Goal: Task Accomplishment & Management: Use online tool/utility

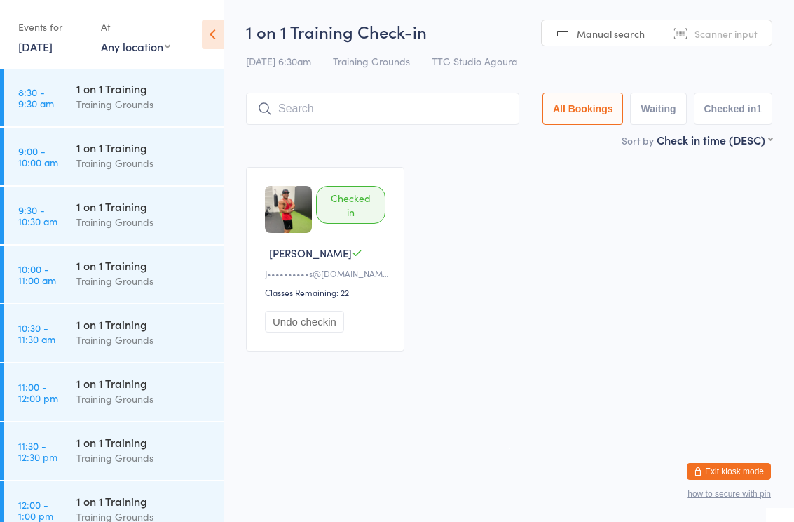
scroll to position [526, 0]
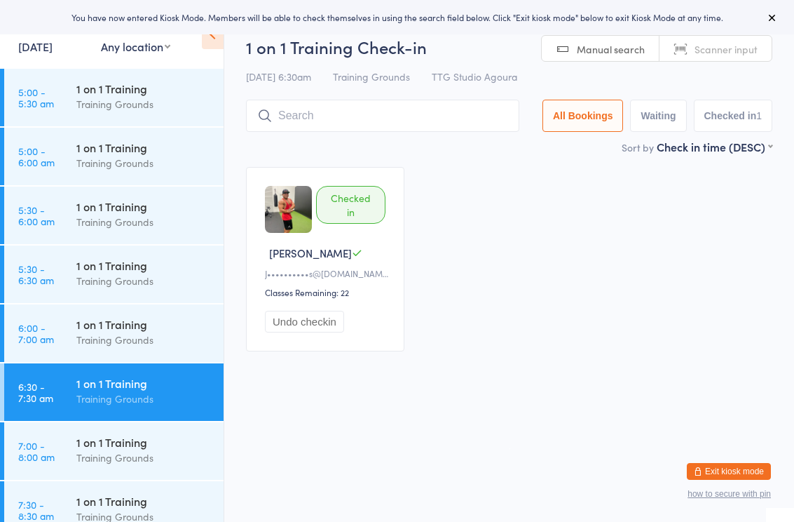
click at [416, 364] on div "Checked in [PERSON_NAME]••••••••••s@[DOMAIN_NAME] Classes Remaining: 22 Undo ch…" at bounding box center [509, 259] width 552 height 210
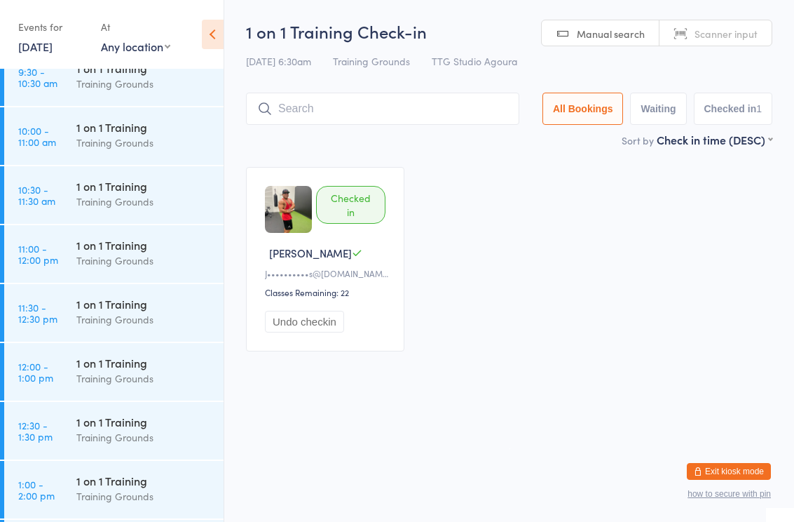
scroll to position [706, 0]
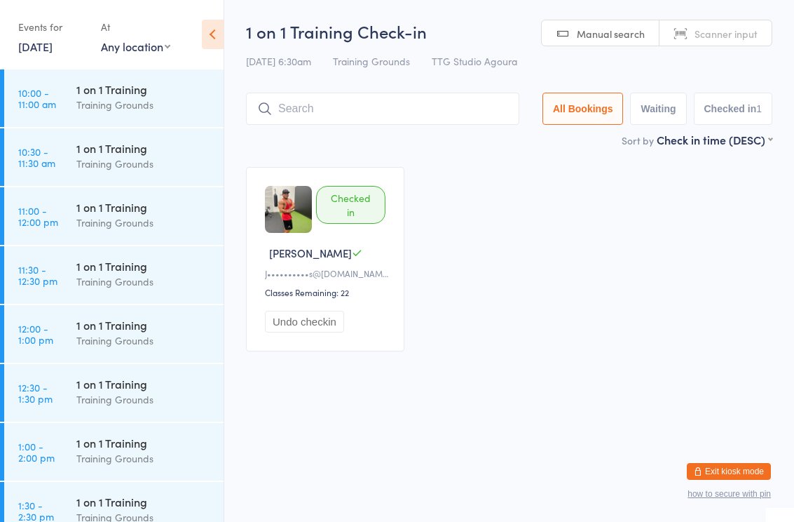
click at [99, 158] on div "Training Grounds" at bounding box center [143, 164] width 135 height 16
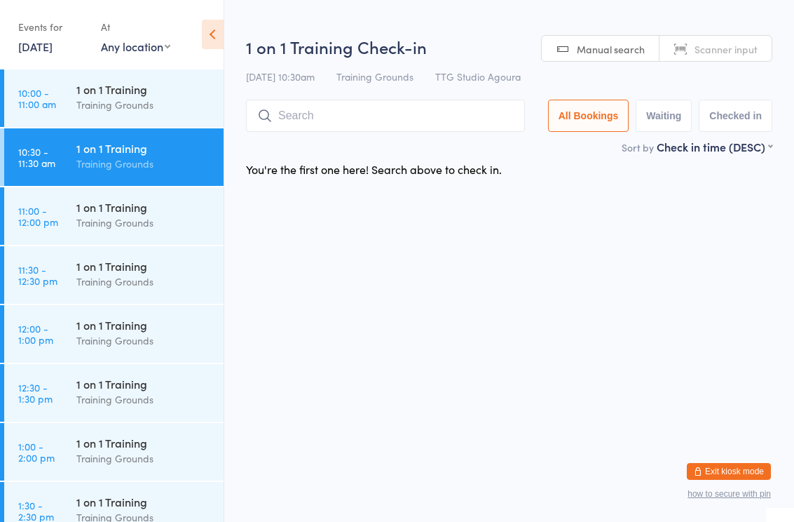
click at [415, 115] on input "search" at bounding box center [385, 116] width 279 height 32
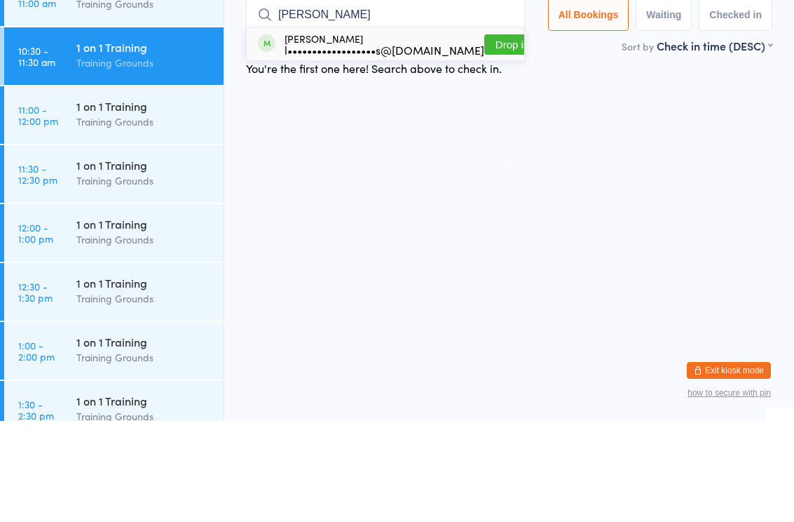
type input "[PERSON_NAME]"
click at [314, 145] on div "l••••••••••••••••••s@[DOMAIN_NAME]" at bounding box center [385, 150] width 200 height 11
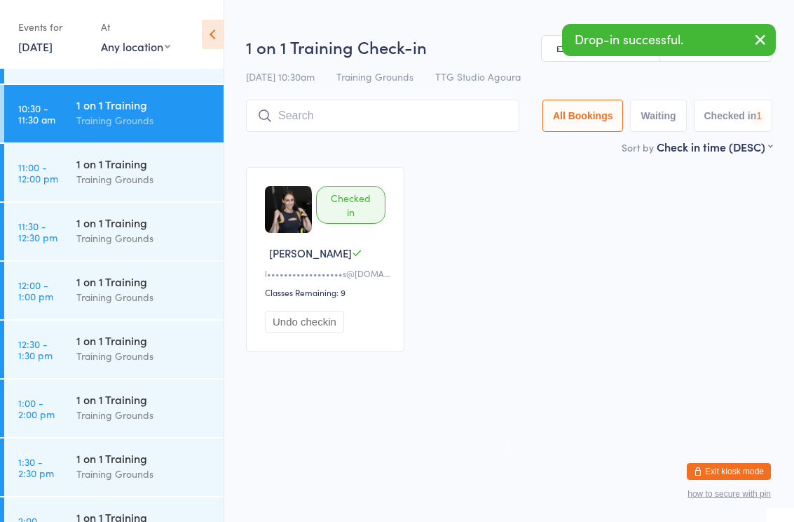
scroll to position [766, 0]
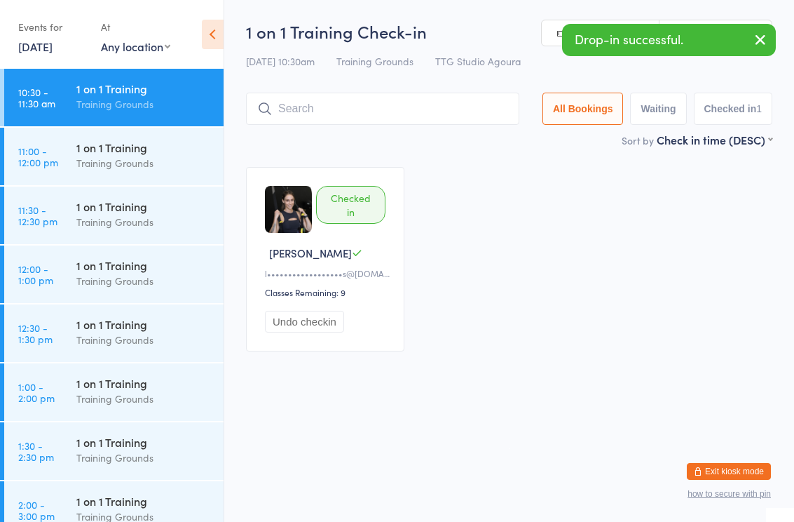
click at [148, 194] on div "1 on 1 Training Training Grounds" at bounding box center [149, 213] width 147 height 55
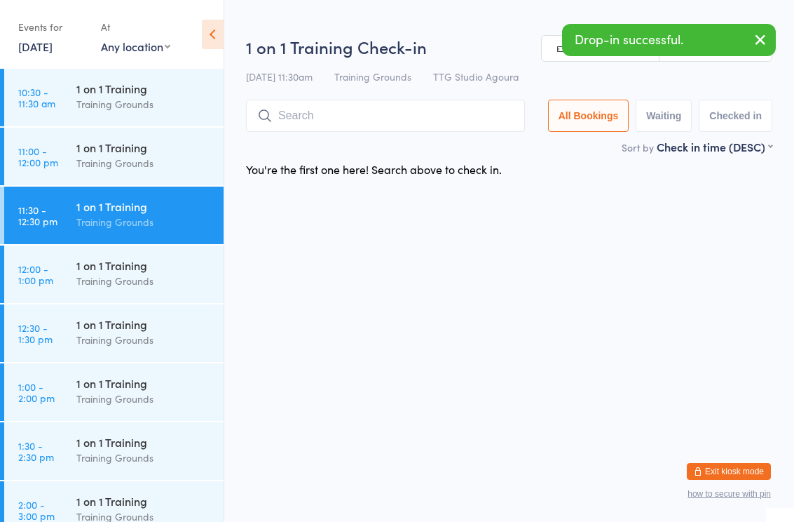
click at [369, 109] on input "search" at bounding box center [385, 116] width 279 height 32
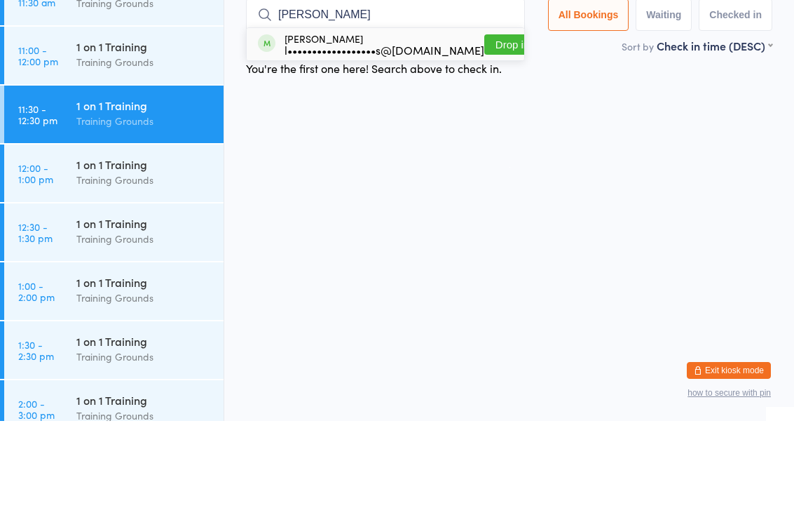
type input "Jess"
click at [321, 134] on div "Jessi Laird l••••••••••••••••••s@gmail.com" at bounding box center [385, 145] width 200 height 22
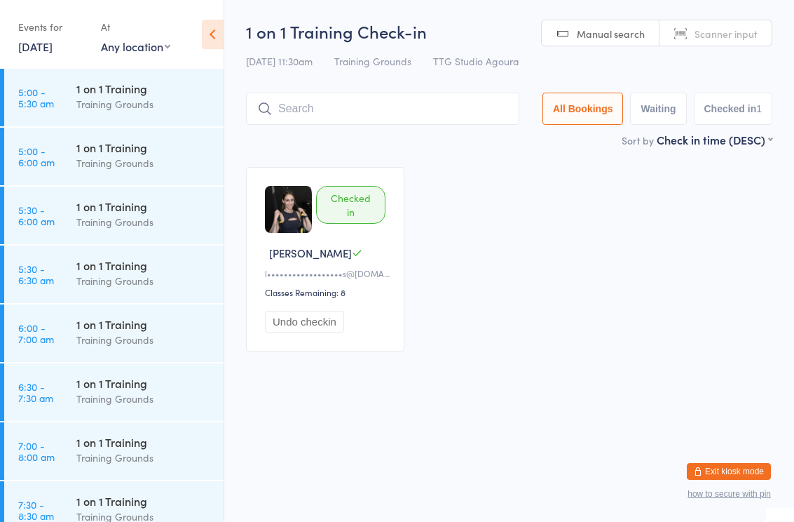
click at [420, 264] on div "Checked in Jessi L l••••••••••••••••••s@gmail.com Classes Remaining: 8 Undo che…" at bounding box center [509, 259] width 552 height 210
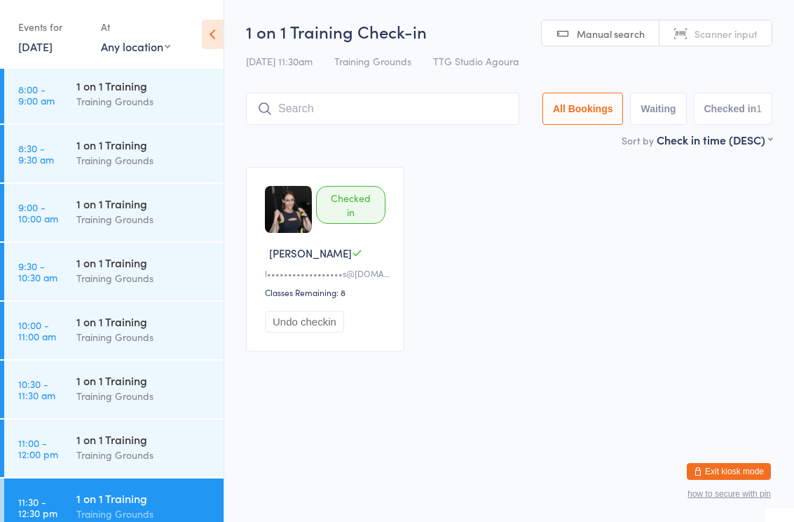
scroll to position [668, 0]
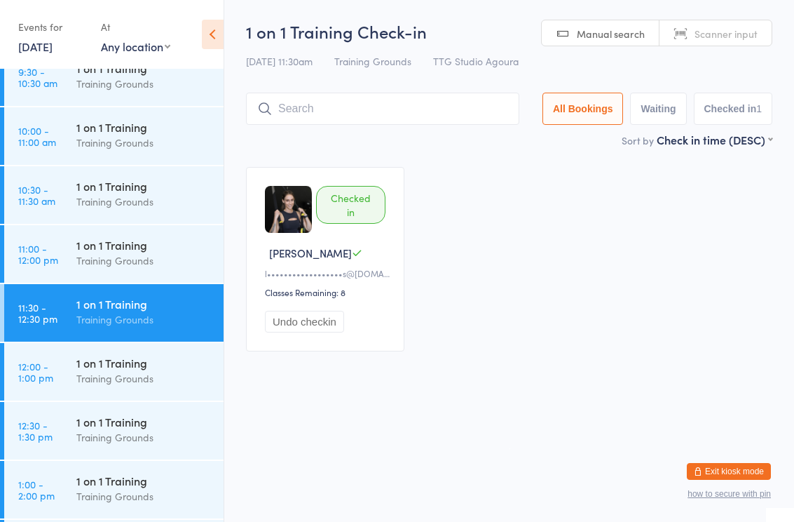
click at [127, 314] on div "Training Grounds" at bounding box center [143, 319] width 135 height 16
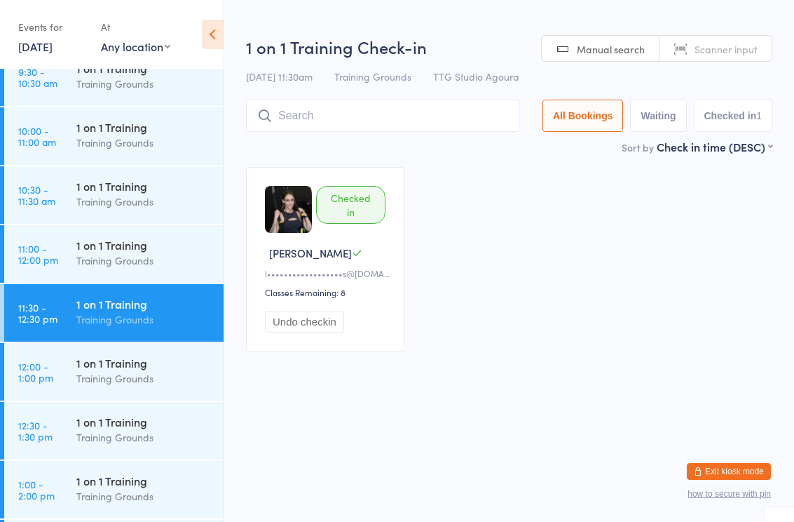
click at [169, 191] on div "1 on 1 Training" at bounding box center [143, 185] width 135 height 15
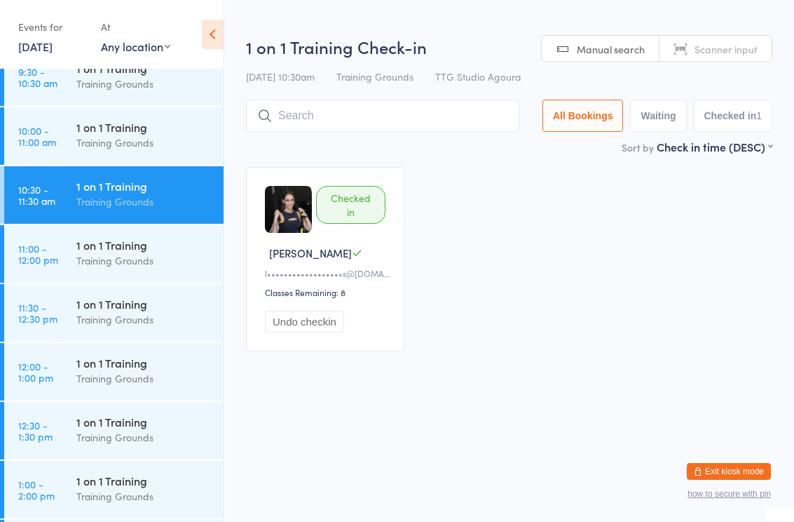
click at [173, 131] on div "1 on 1 Training" at bounding box center [143, 126] width 135 height 15
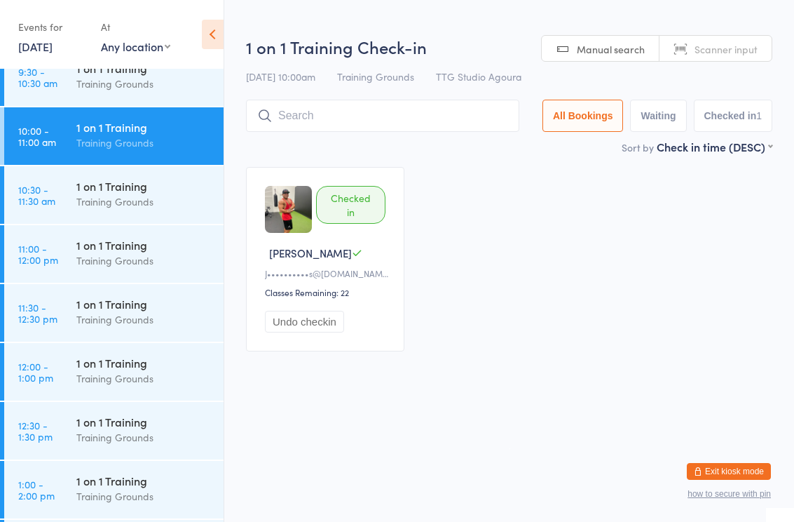
click at [435, 124] on input "search" at bounding box center [382, 116] width 273 height 32
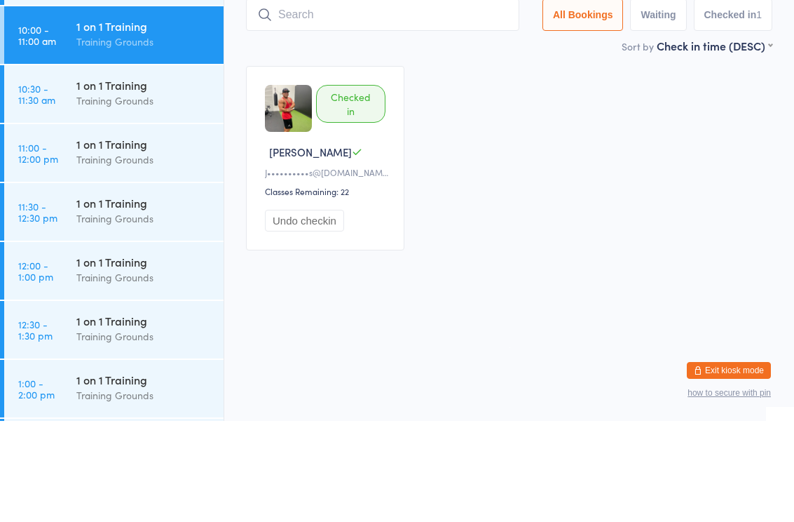
click at [395, 100] on input "search" at bounding box center [382, 116] width 273 height 32
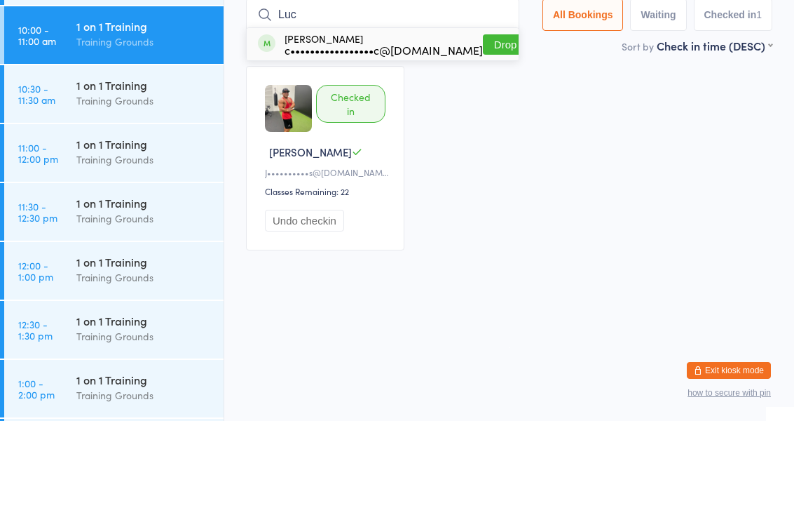
type input "Luc"
click at [365, 145] on div "c•••••••••••••••••c@[DOMAIN_NAME]" at bounding box center [384, 150] width 198 height 11
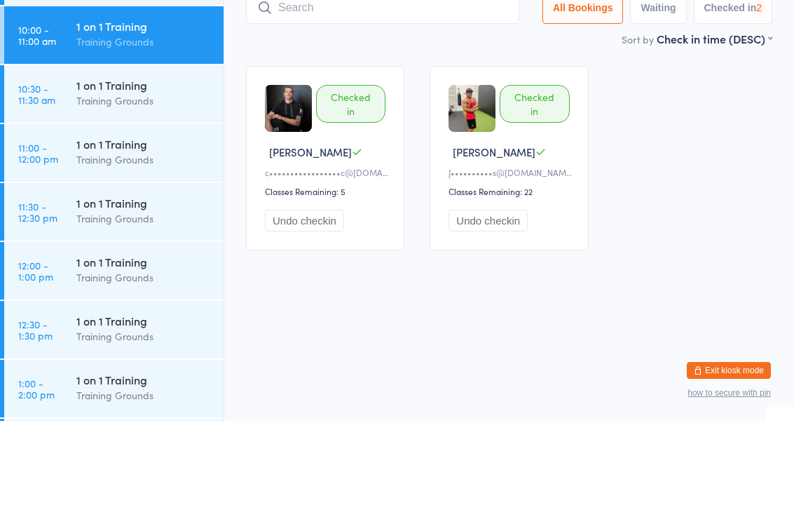
click at [136, 237] on div "1 on 1 Training" at bounding box center [143, 244] width 135 height 15
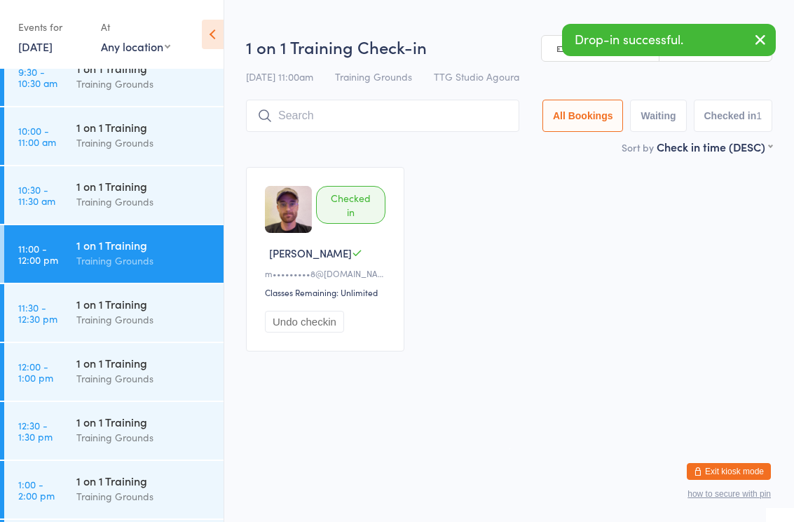
click at [403, 118] on input "search" at bounding box center [382, 116] width 273 height 32
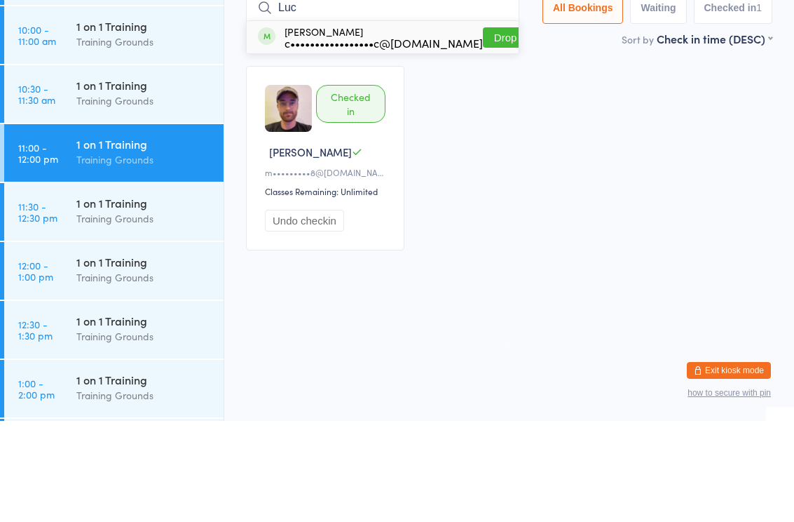
type input "Luc"
click at [365, 122] on div "Lucas Mandic c•••••••••••••••••c@gmail.com Drop in" at bounding box center [383, 138] width 272 height 32
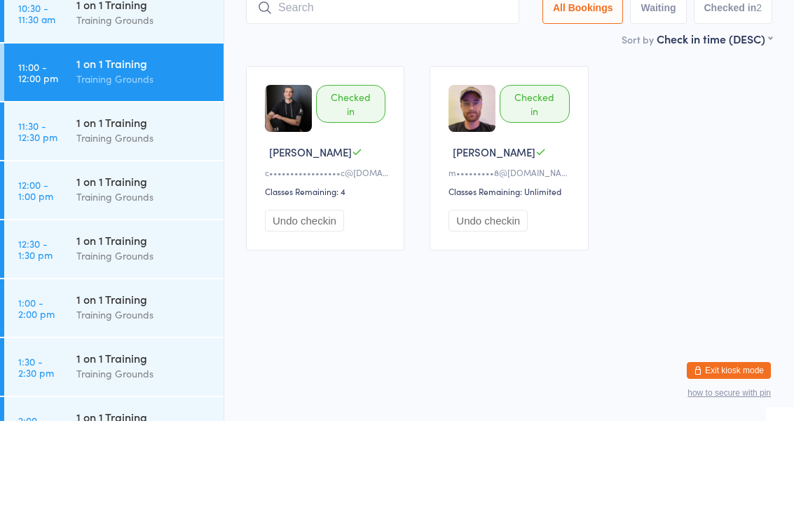
scroll to position [749, 0]
click at [125, 290] on div "Training Grounds" at bounding box center [143, 298] width 135 height 16
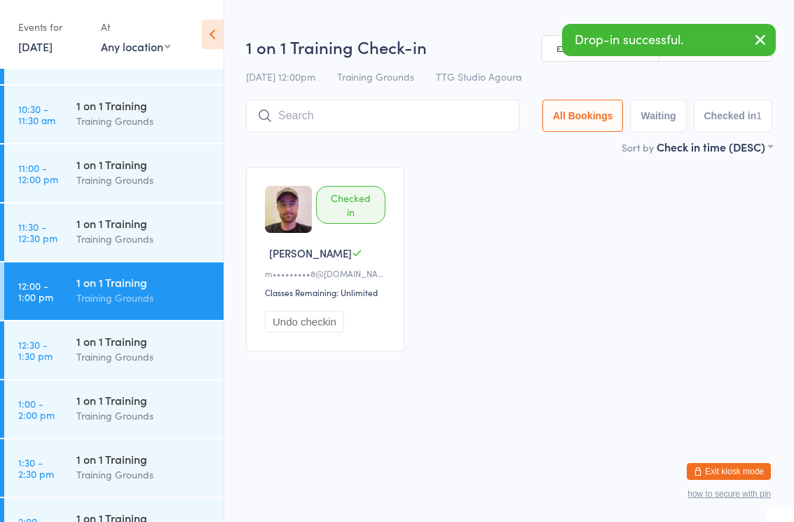
click at [456, 132] on input "search" at bounding box center [382, 116] width 273 height 32
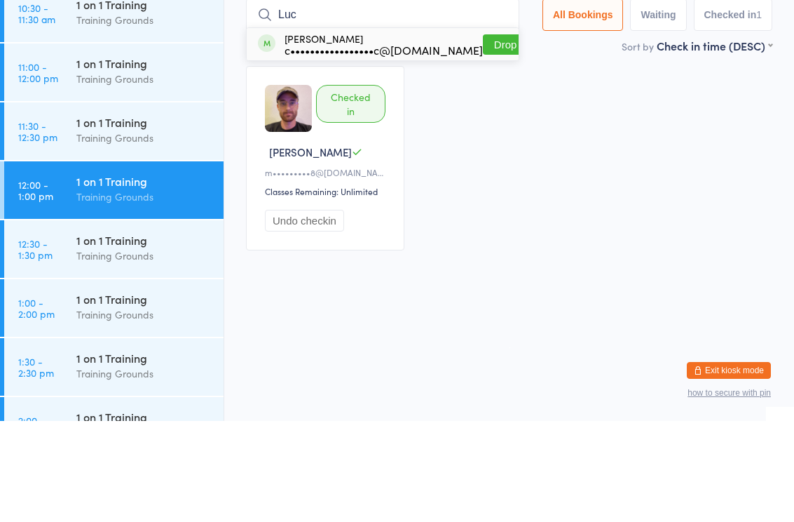
type input "Luc"
click at [357, 145] on div "c•••••••••••••••••c@[DOMAIN_NAME]" at bounding box center [384, 150] width 198 height 11
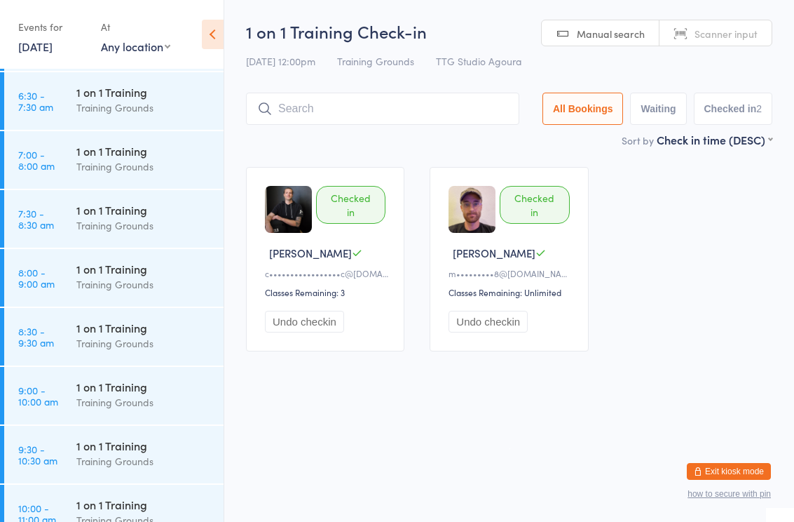
scroll to position [288, 0]
